Goal: Transaction & Acquisition: Purchase product/service

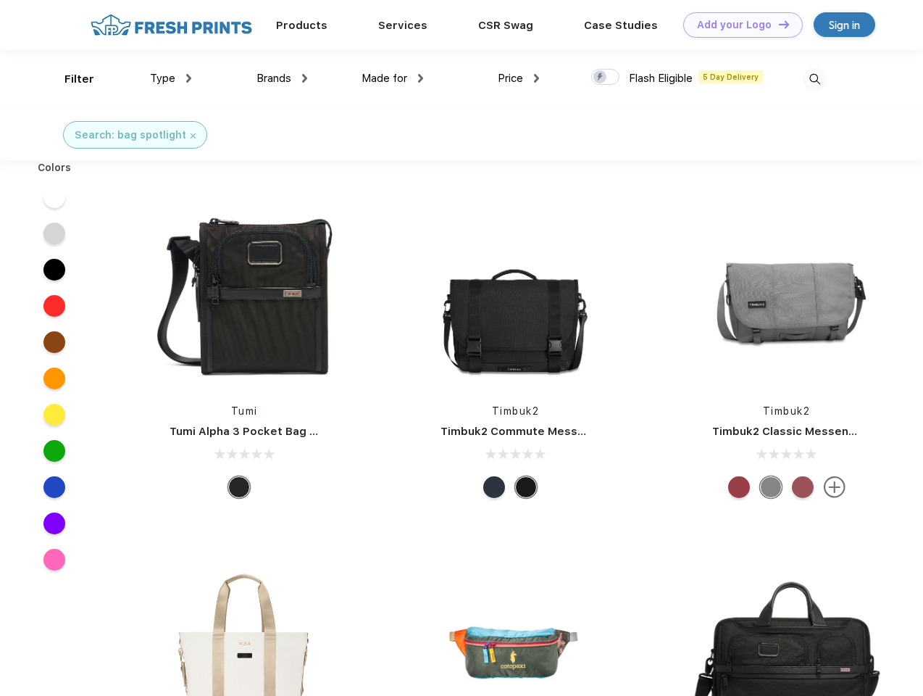
click at [738, 25] on link "Add your Logo Design Tool" at bounding box center [743, 24] width 120 height 25
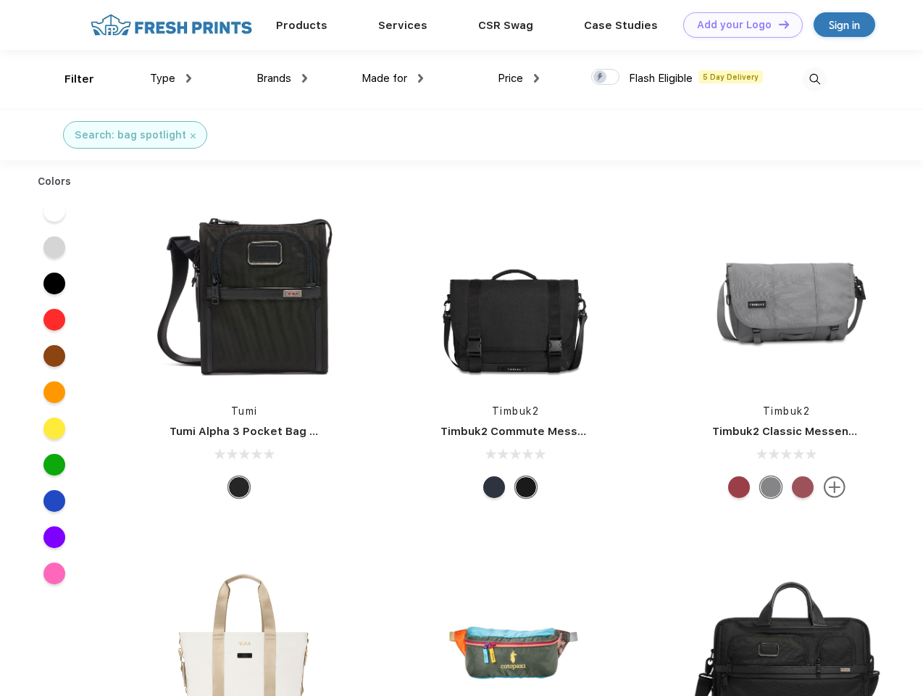
click at [0, 0] on div "Design Tool" at bounding box center [0, 0] width 0 height 0
click at [777, 24] on link "Add your Logo Design Tool" at bounding box center [743, 24] width 120 height 25
click at [70, 79] on div "Filter" at bounding box center [79, 79] width 30 height 17
click at [171, 78] on span "Type" at bounding box center [162, 78] width 25 height 13
click at [282, 78] on span "Brands" at bounding box center [273, 78] width 35 height 13
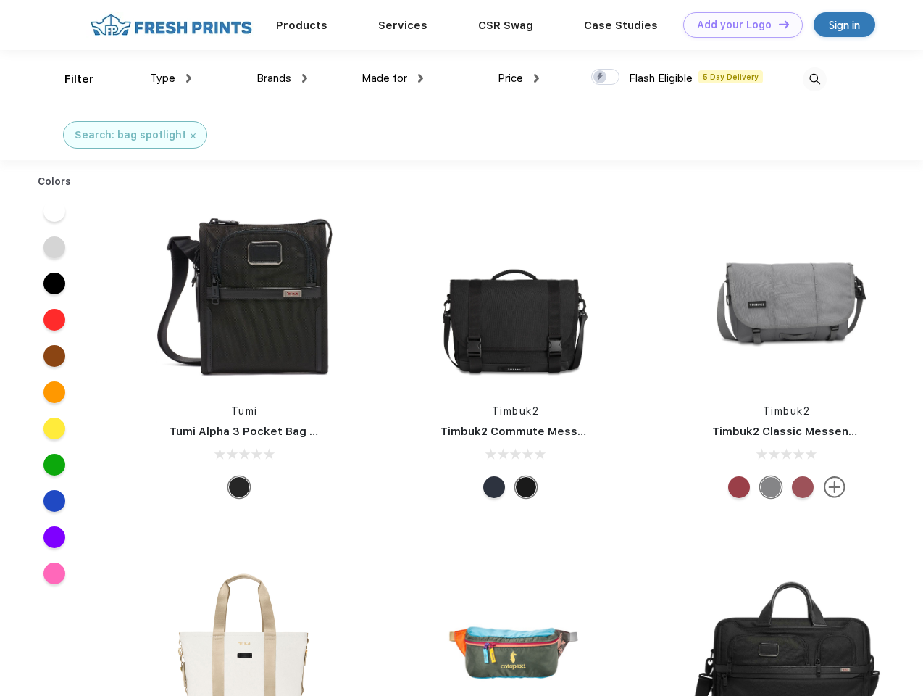
click at [393, 78] on span "Made for" at bounding box center [385, 78] width 46 height 13
click at [519, 78] on span "Price" at bounding box center [510, 78] width 25 height 13
click at [606, 78] on div at bounding box center [605, 77] width 28 height 16
click at [601, 78] on input "checkbox" at bounding box center [595, 72] width 9 height 9
click at [814, 79] on img at bounding box center [815, 79] width 24 height 24
